Goal: Task Accomplishment & Management: Manage account settings

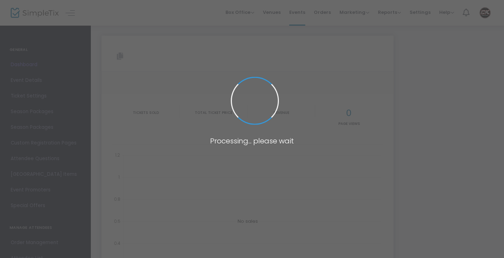
type input "[URL][DOMAIN_NAME]"
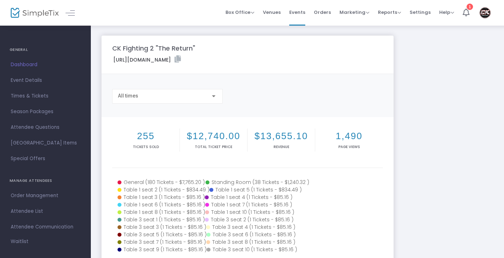
click at [484, 16] on img at bounding box center [485, 12] width 15 height 13
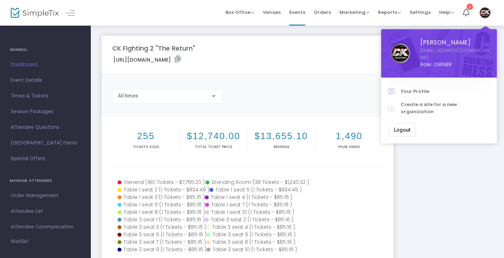
click at [403, 127] on span "Logout" at bounding box center [402, 130] width 16 height 6
